Goal: Browse casually

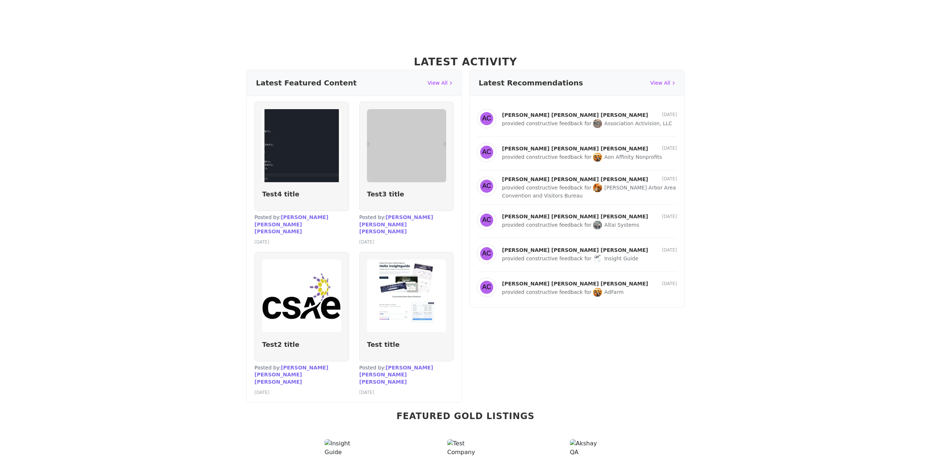
scroll to position [581, 0]
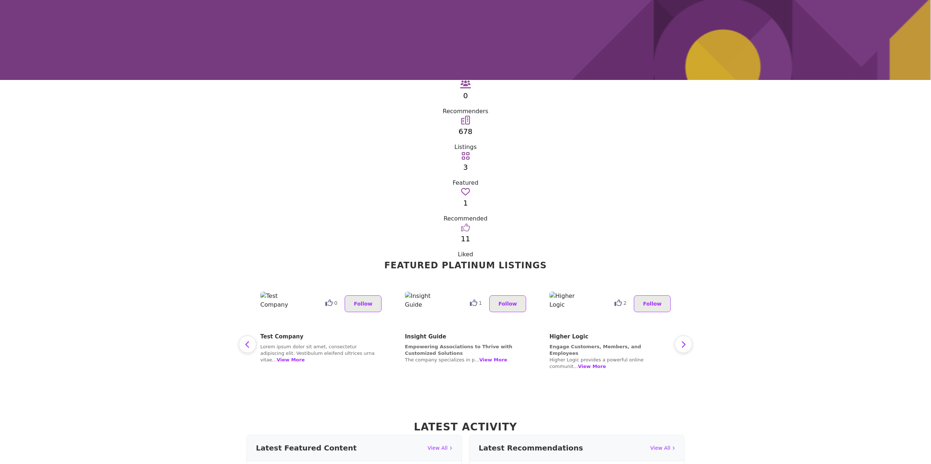
scroll to position [73, 0]
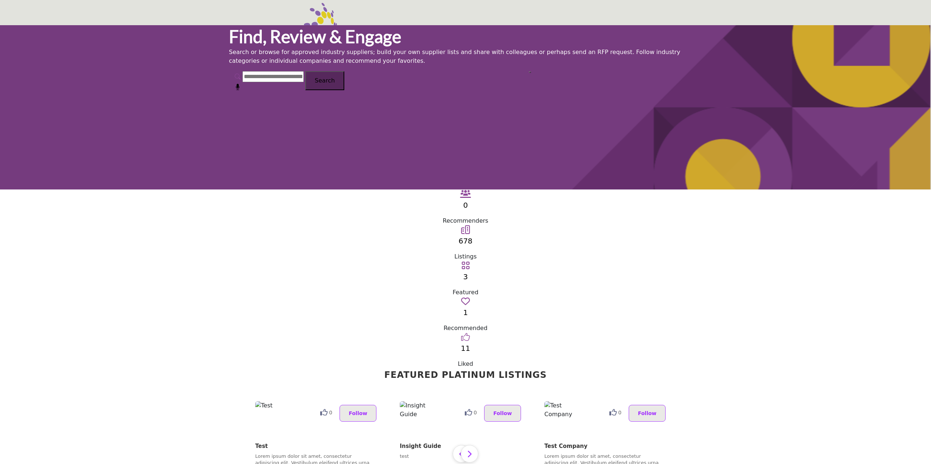
scroll to position [73, 0]
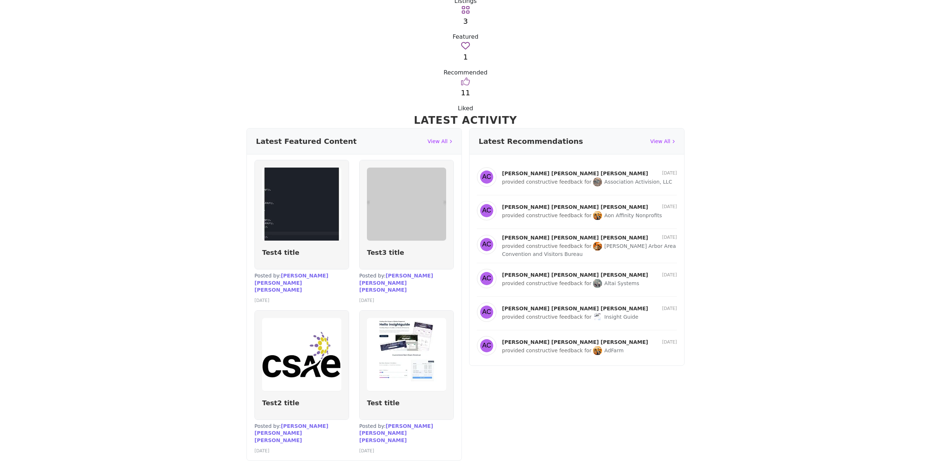
scroll to position [36, 0]
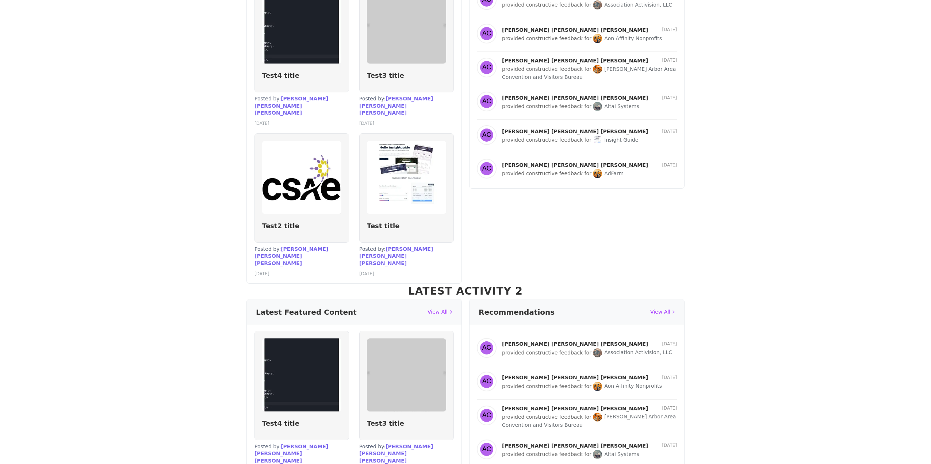
scroll to position [469, 0]
